Goal: Task Accomplishment & Management: Use online tool/utility

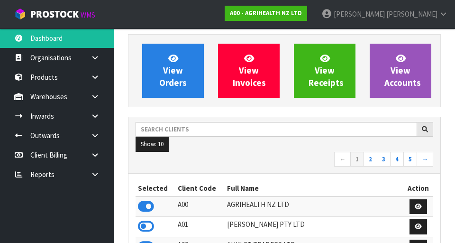
scroll to position [65, 0]
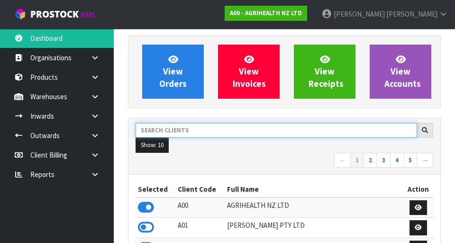
click at [164, 127] on input "text" at bounding box center [277, 130] width 282 height 15
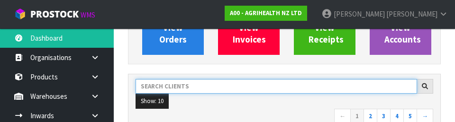
scroll to position [130, 0]
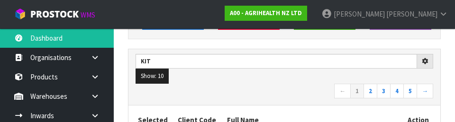
click at [172, 104] on div "KIT Show: 10 5 10 25 50 ← 1 2 3 4 5 →" at bounding box center [284, 77] width 312 height 56
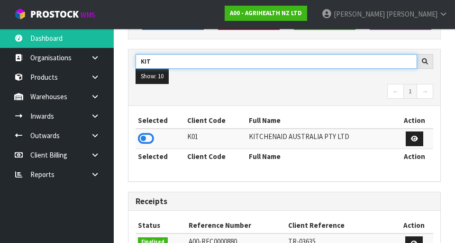
click at [162, 63] on input "KIT" at bounding box center [277, 61] width 282 height 15
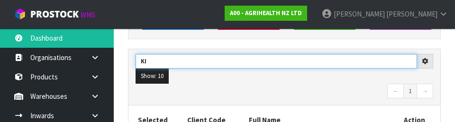
type input "K"
type input "DAT"
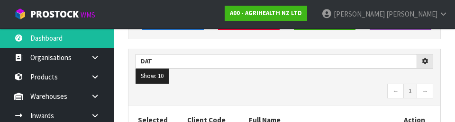
click at [177, 97] on nav "← 1 →" at bounding box center [285, 92] width 298 height 17
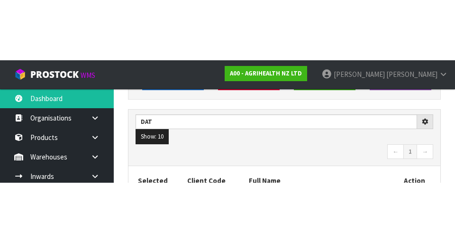
scroll to position [134, 0]
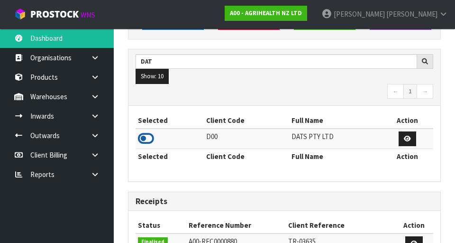
click at [145, 138] on icon at bounding box center [146, 138] width 16 height 14
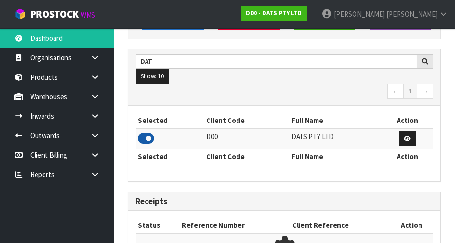
scroll to position [625, 327]
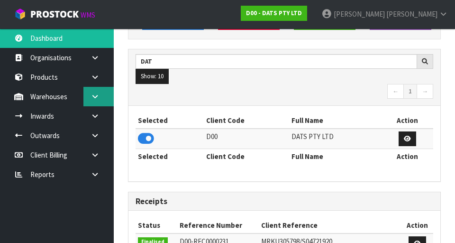
click at [93, 95] on icon at bounding box center [95, 96] width 9 height 7
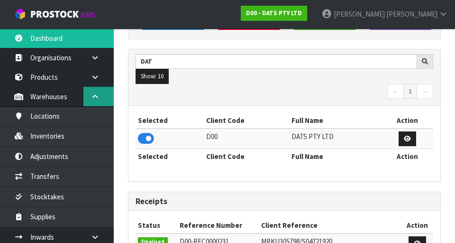
scroll to position [783, 327]
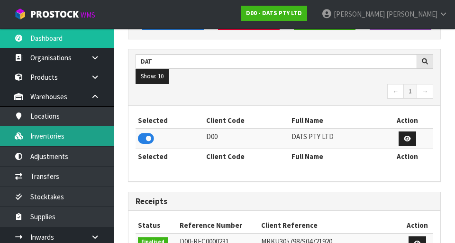
click at [43, 143] on link "Inventories" at bounding box center [57, 135] width 114 height 19
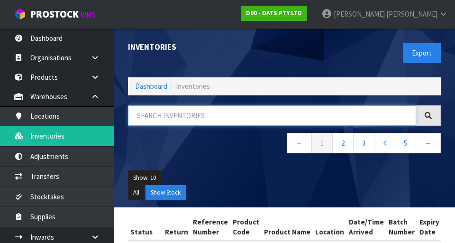
click at [161, 118] on input "text" at bounding box center [272, 115] width 288 height 20
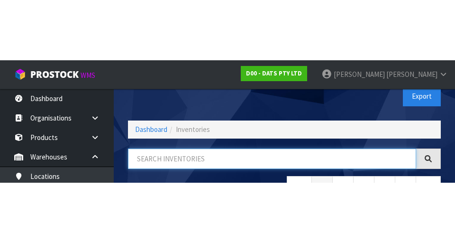
scroll to position [54, 0]
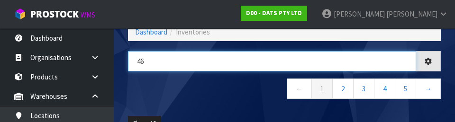
type input "4"
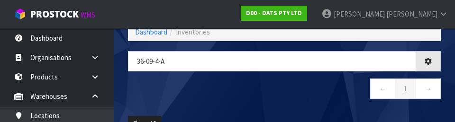
click at [336, 102] on nav "← 1 →" at bounding box center [284, 90] width 313 height 23
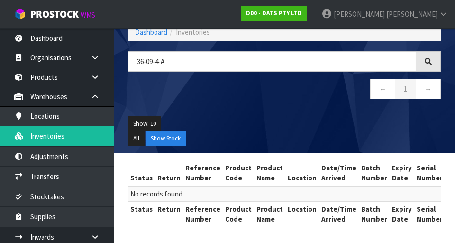
scroll to position [55, 0]
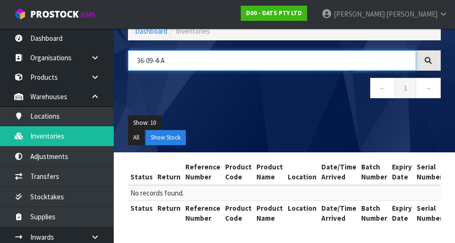
click at [158, 62] on input "36-09-4-A" at bounding box center [272, 60] width 288 height 20
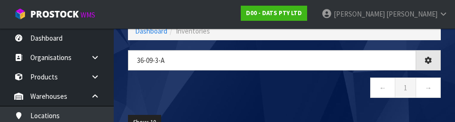
click at [323, 101] on div "36-09-3-A ← 1 →" at bounding box center [284, 79] width 327 height 58
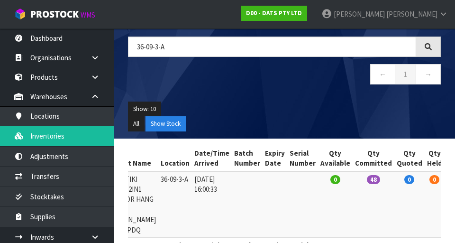
scroll to position [0, 0]
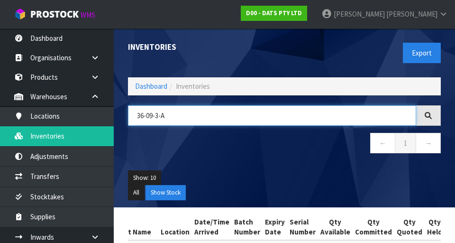
click at [334, 112] on input "36-09-3-A" at bounding box center [272, 115] width 288 height 20
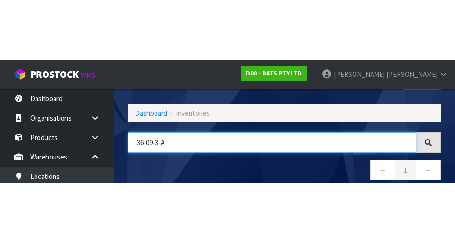
scroll to position [54, 0]
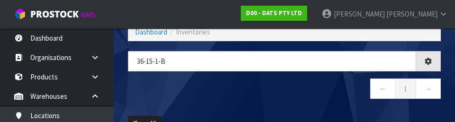
click at [311, 104] on div "36-15-1-b ← 1 →" at bounding box center [284, 80] width 327 height 58
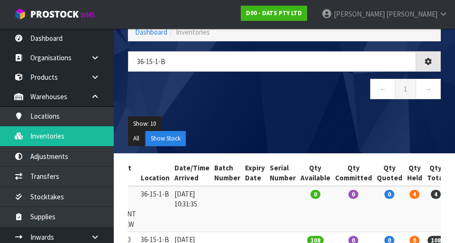
type input "36-15-1-B"
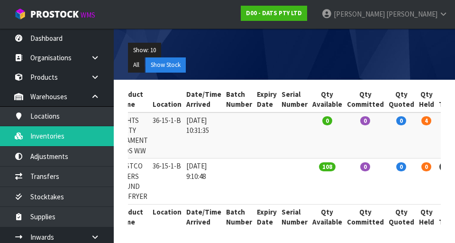
scroll to position [0, 172]
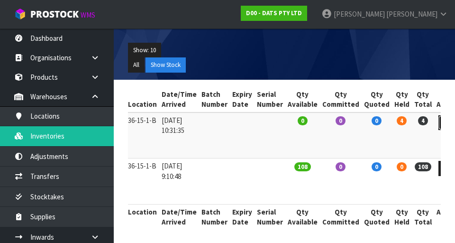
click at [444, 120] on icon at bounding box center [447, 122] width 7 height 6
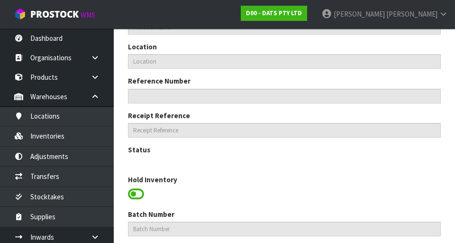
type input "68742"
type input "LIGHTS PARTY FILAMENT LEDS W.W"
type input "36-15-1-B"
type input "D00-IRY0004094"
type input "D00-REC0000223"
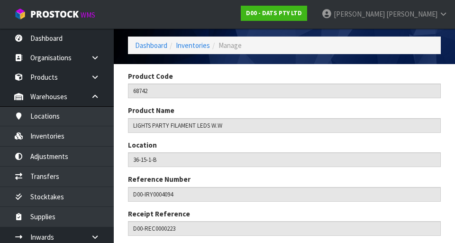
scroll to position [29, 0]
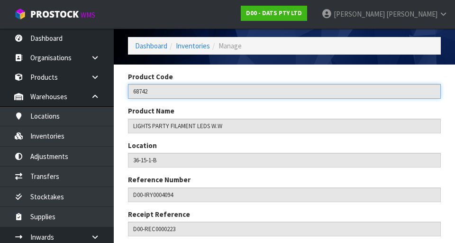
click at [379, 97] on input "68742" at bounding box center [284, 91] width 313 height 15
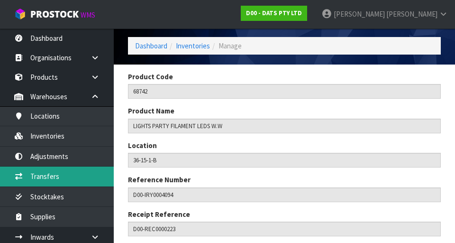
click at [41, 178] on link "Transfers" at bounding box center [57, 175] width 114 height 19
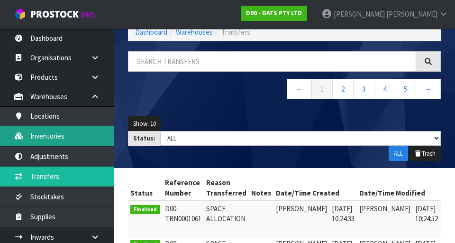
click at [40, 135] on link "Inventories" at bounding box center [57, 135] width 114 height 19
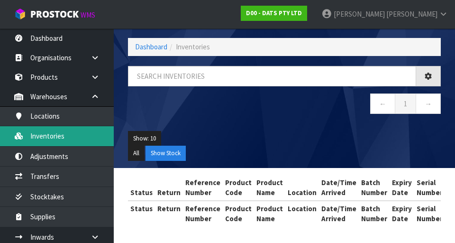
scroll to position [54, 0]
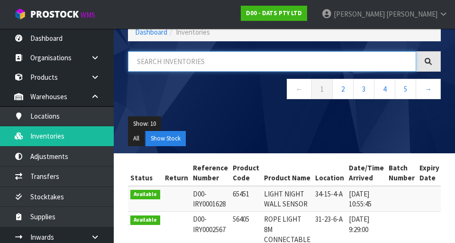
paste input "36-15-1-B"
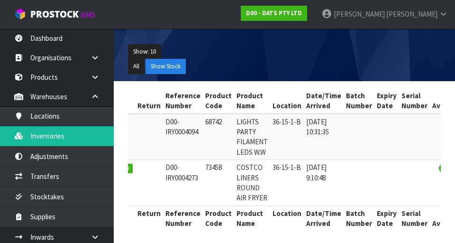
scroll to position [131, 0]
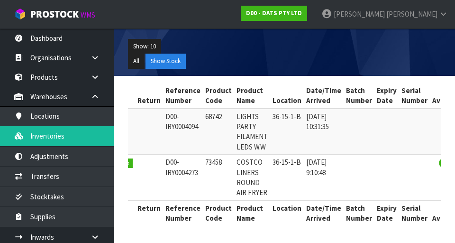
copy td "73458"
click at [256, 122] on td "LIGHTS PARTY FILAMENT LEDS W.W" at bounding box center [252, 132] width 36 height 46
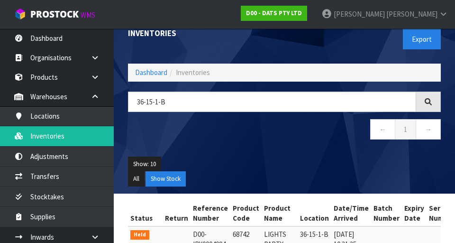
scroll to position [0, 0]
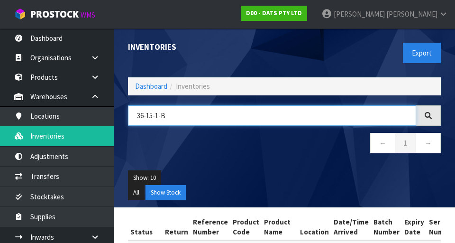
click at [253, 118] on input "36-15-1-B" at bounding box center [272, 115] width 288 height 20
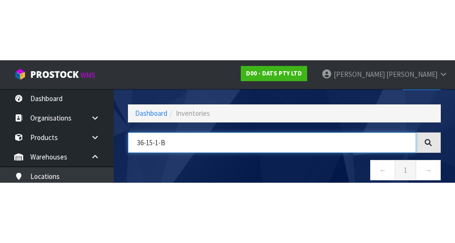
scroll to position [54, 0]
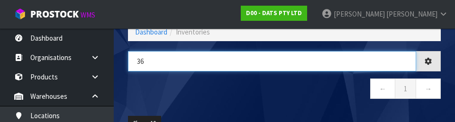
type input "3"
type input "73458"
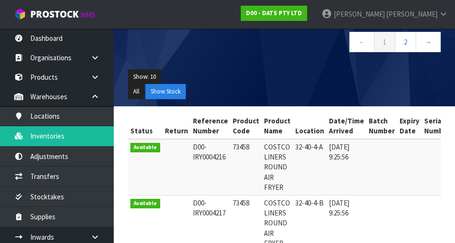
scroll to position [101, 0]
click at [149, 78] on button "Show: 10" at bounding box center [144, 76] width 33 height 15
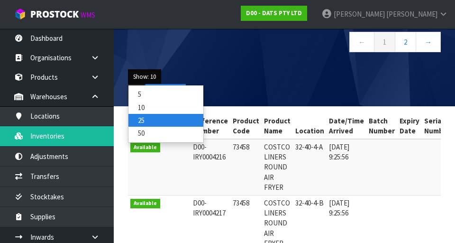
click at [160, 123] on link "25" at bounding box center [165, 120] width 75 height 13
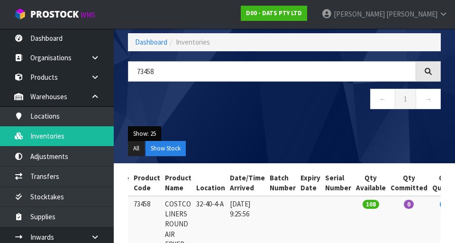
scroll to position [0, 0]
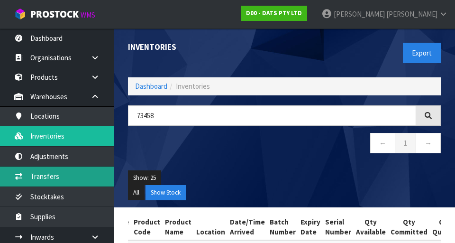
click at [33, 175] on link "Transfers" at bounding box center [57, 175] width 114 height 19
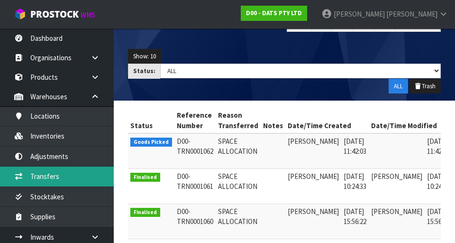
scroll to position [0, 25]
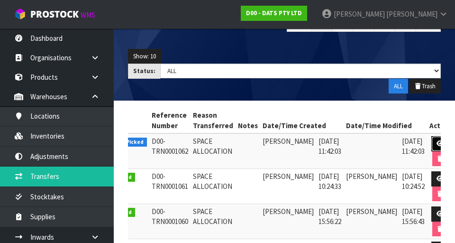
click at [437, 142] on icon at bounding box center [440, 143] width 7 height 6
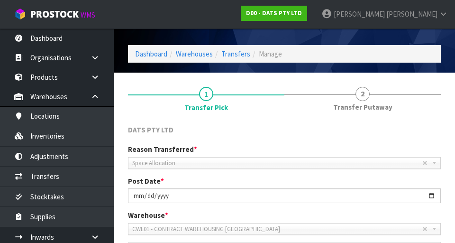
scroll to position [29, 0]
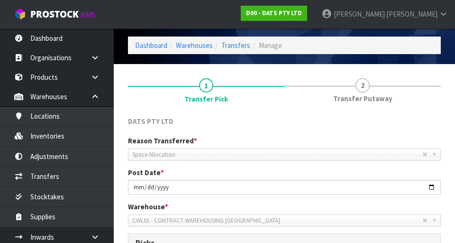
click at [148, 150] on span "Space Allocation" at bounding box center [277, 154] width 290 height 11
click at [390, 150] on span "Space Allocation" at bounding box center [277, 154] width 290 height 11
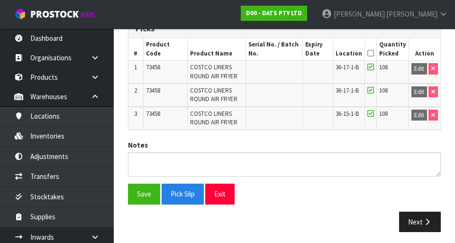
scroll to position [247, 0]
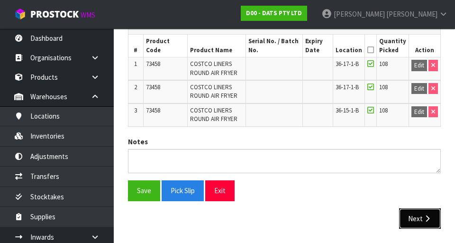
click at [417, 220] on button "Next" at bounding box center [420, 218] width 42 height 20
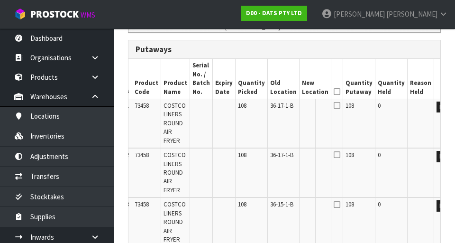
scroll to position [0, 5]
click at [437, 105] on button "Edit" at bounding box center [445, 106] width 16 height 11
click at [302, 110] on input "text" at bounding box center [309, 107] width 15 height 12
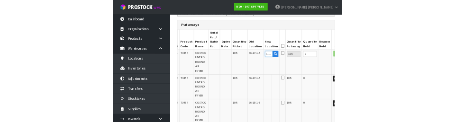
scroll to position [219, 0]
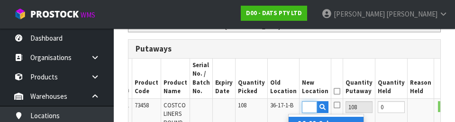
type input "36-09-2-A"
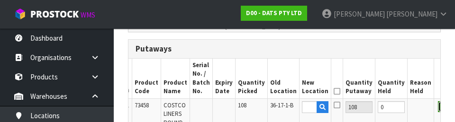
click at [438, 112] on button "OK" at bounding box center [444, 106] width 13 height 11
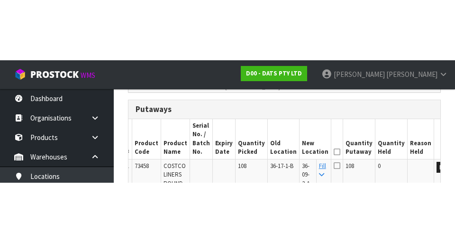
scroll to position [223, 0]
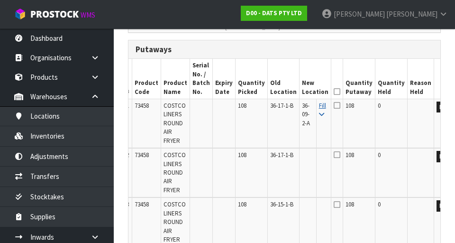
click at [319, 114] on icon at bounding box center [321, 114] width 5 height 6
click at [334, 91] on icon at bounding box center [337, 91] width 7 height 0
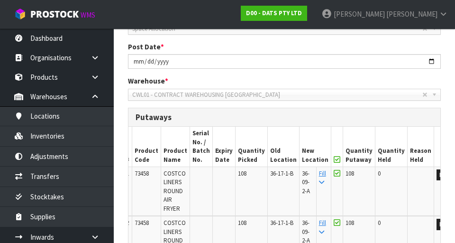
scroll to position [364, 0]
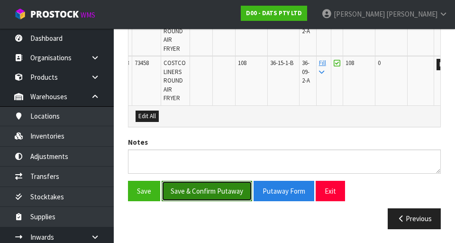
click at [181, 188] on button "Save & Confirm Putaway" at bounding box center [207, 191] width 91 height 20
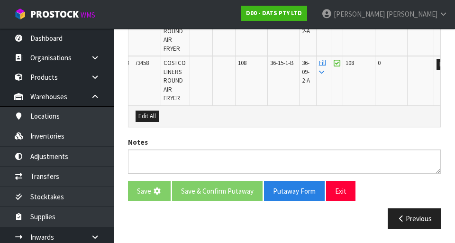
scroll to position [0, 0]
